Goal: Task Accomplishment & Management: Manage account settings

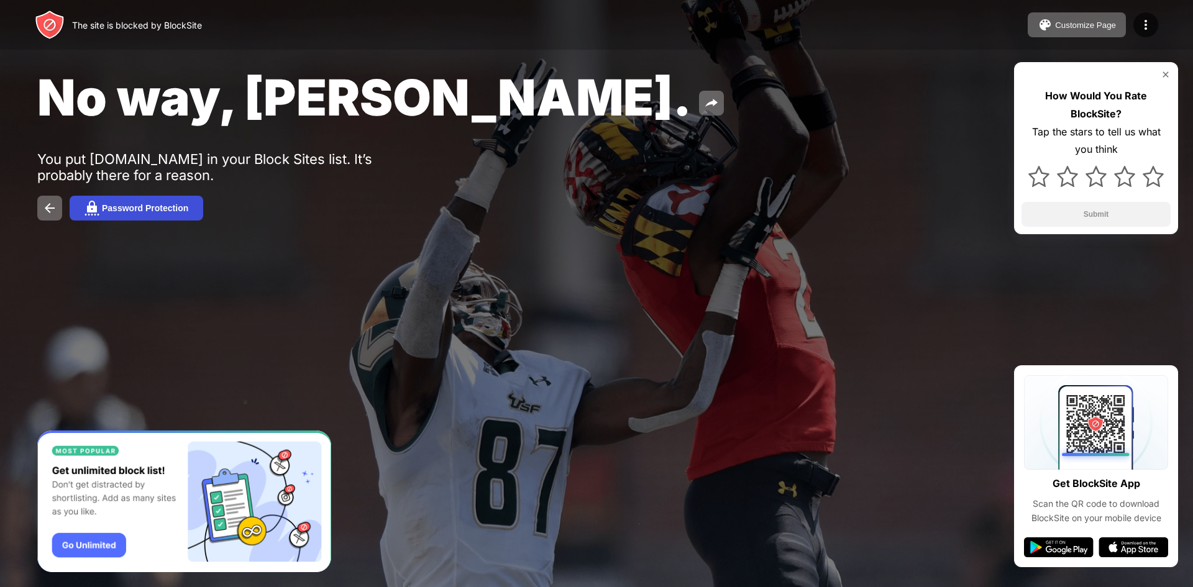
click at [163, 207] on div "Password Protection" at bounding box center [145, 208] width 86 height 10
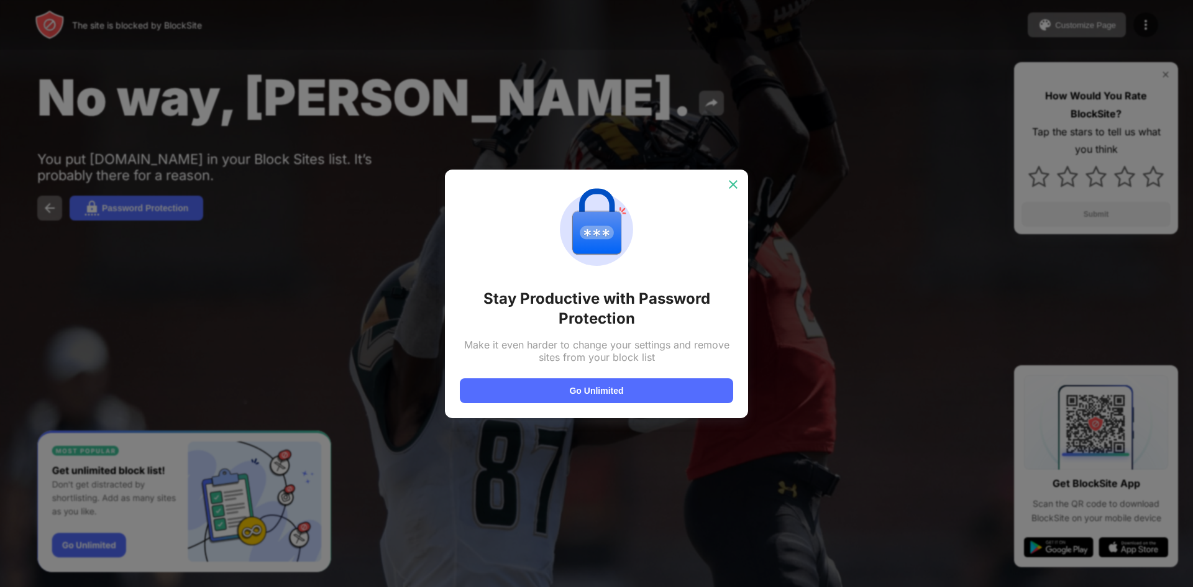
click at [734, 186] on img at bounding box center [733, 184] width 12 height 12
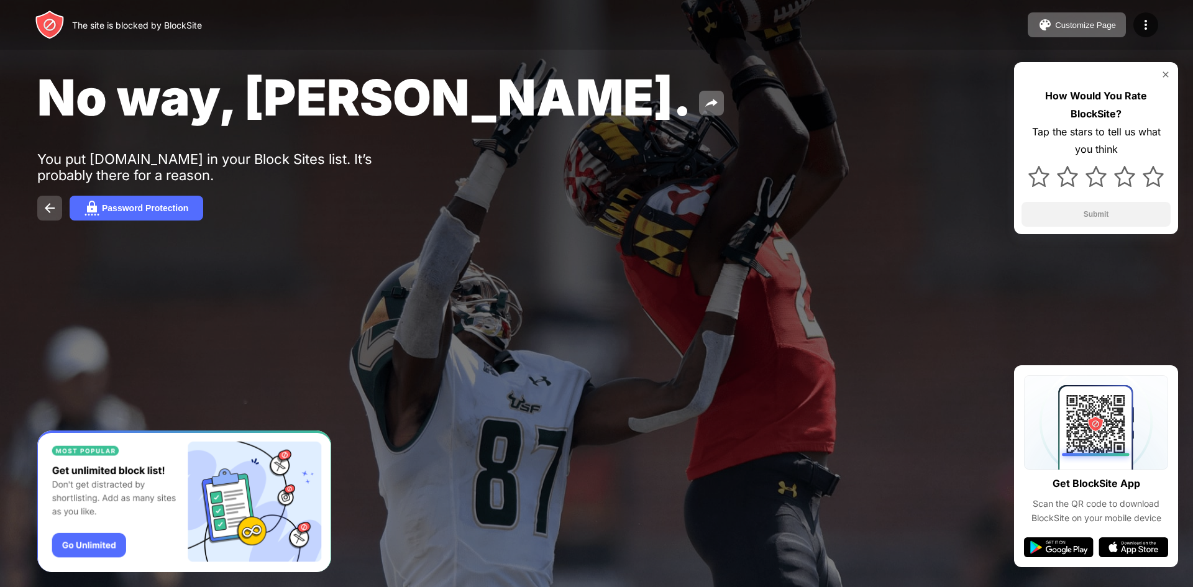
click at [50, 206] on img at bounding box center [49, 208] width 15 height 15
